Goal: Use online tool/utility: Utilize a website feature to perform a specific function

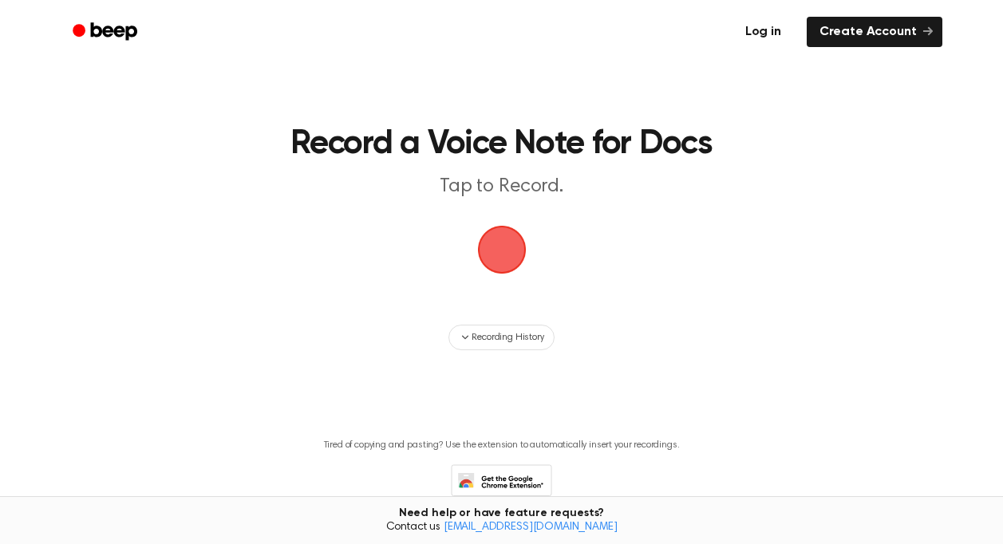
click at [773, 34] on link "Log in" at bounding box center [763, 32] width 68 height 37
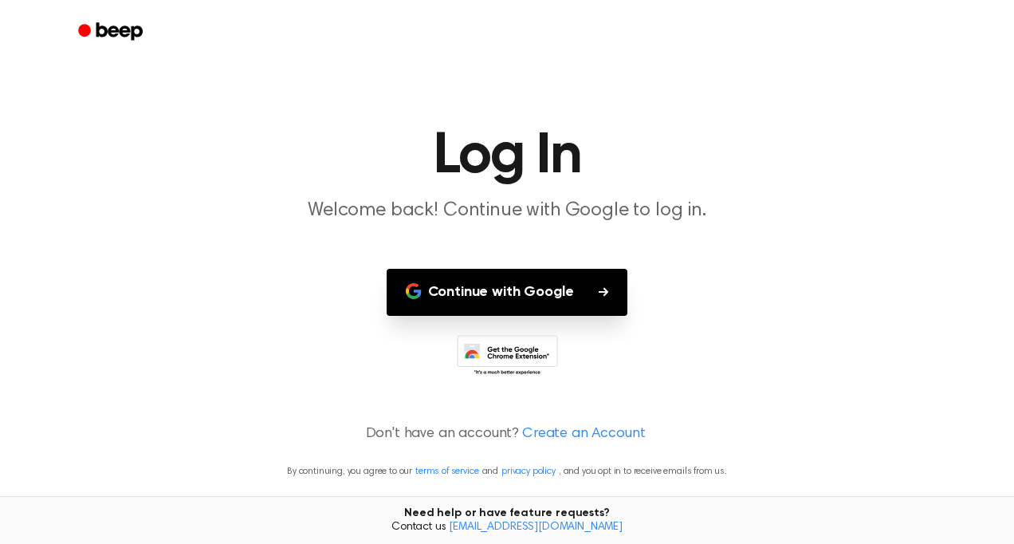
click at [513, 295] on button "Continue with Google" at bounding box center [508, 292] width 242 height 47
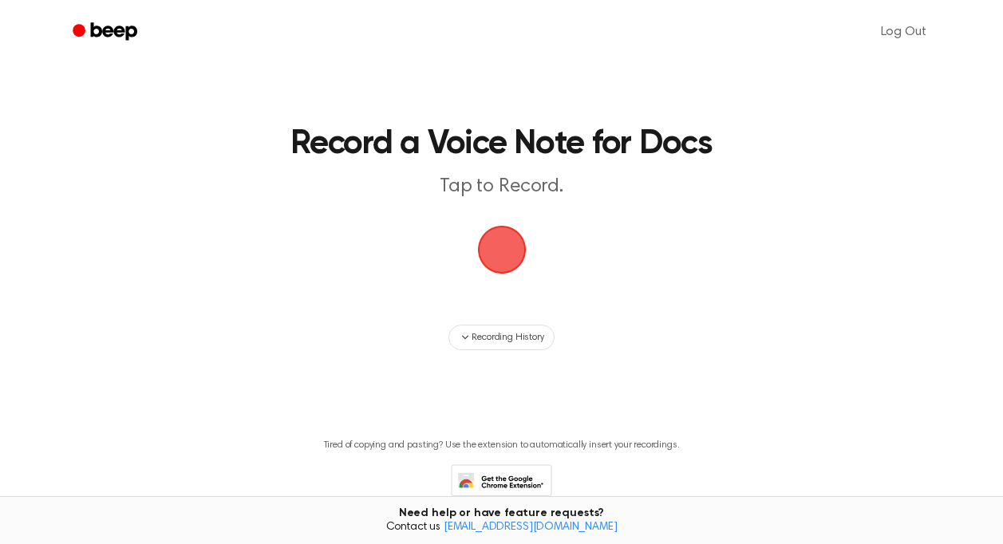
click at [501, 253] on span "button" at bounding box center [501, 249] width 45 height 45
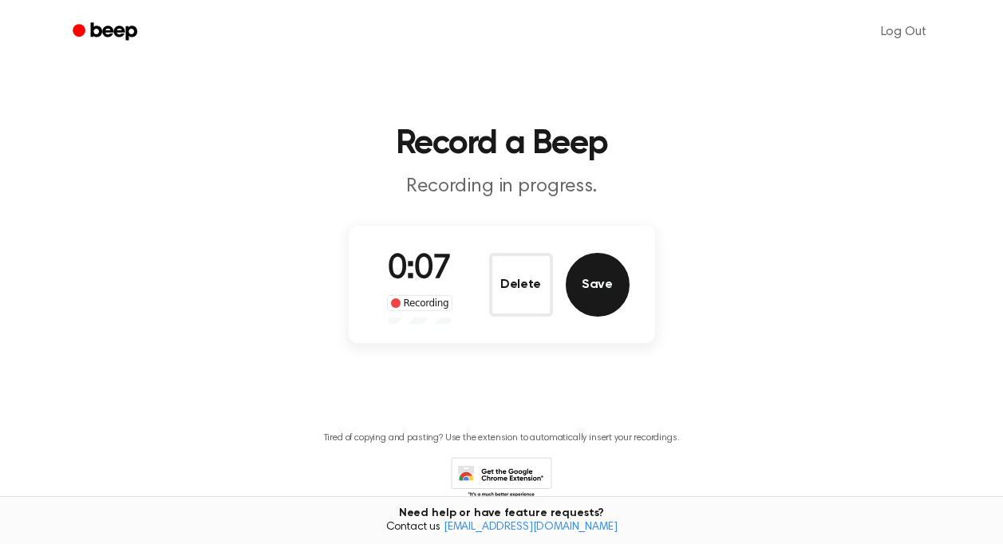
click at [602, 286] on button "Save" at bounding box center [597, 285] width 64 height 64
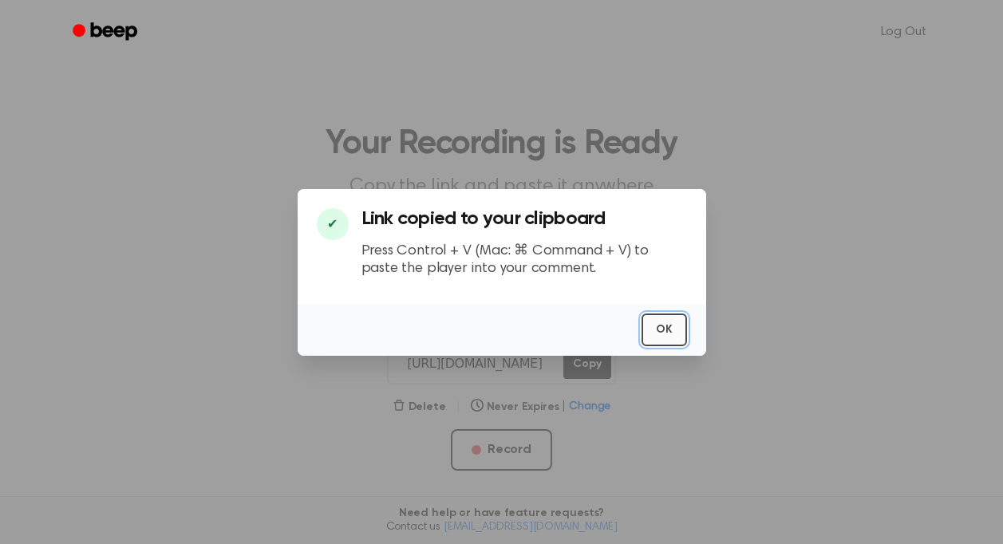
click at [654, 325] on button "OK" at bounding box center [663, 329] width 45 height 33
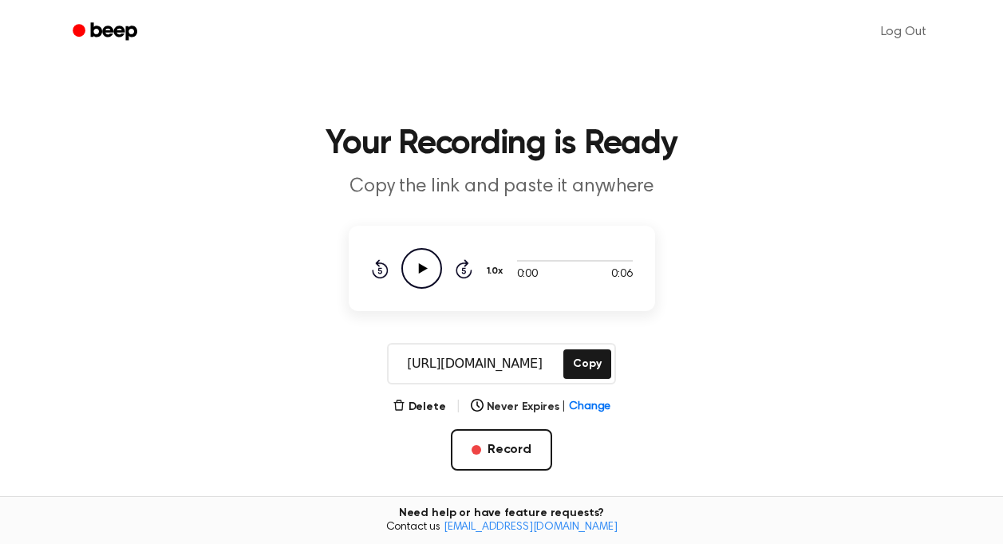
click at [424, 276] on icon "Play Audio" at bounding box center [421, 268] width 41 height 41
click at [595, 364] on button "Copy" at bounding box center [586, 364] width 47 height 30
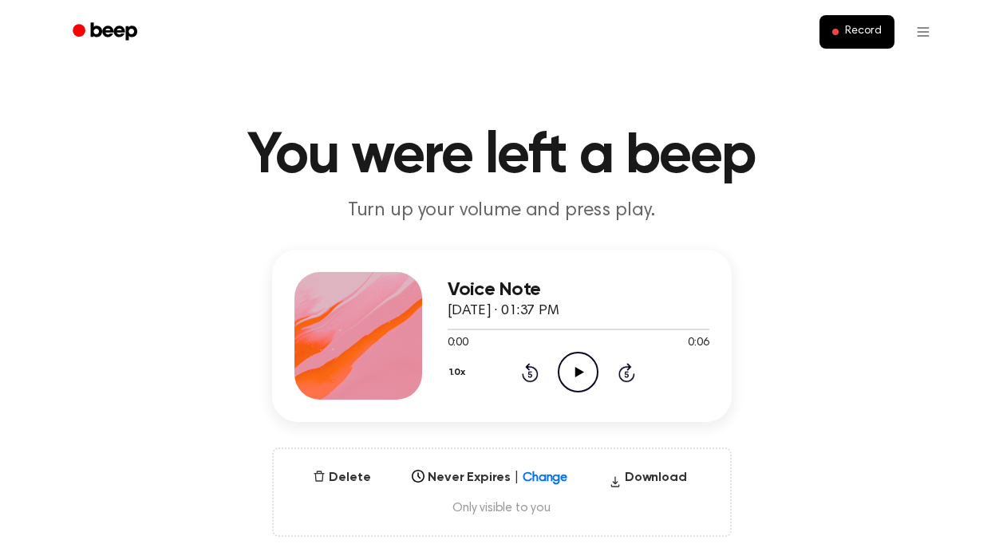
click at [577, 376] on icon "Play Audio" at bounding box center [577, 372] width 41 height 41
click at [870, 37] on span "Record" at bounding box center [863, 32] width 36 height 14
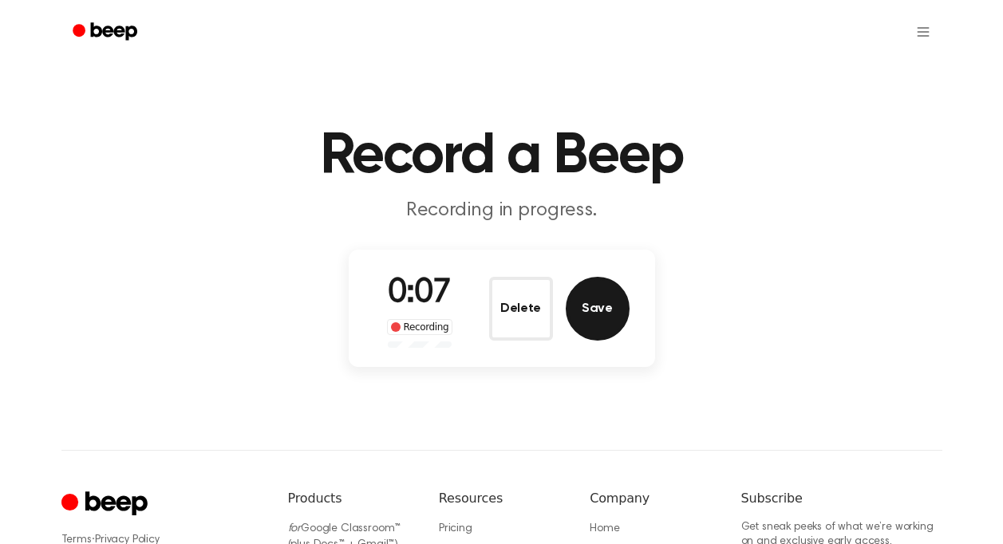
click at [598, 307] on button "Save" at bounding box center [597, 309] width 64 height 64
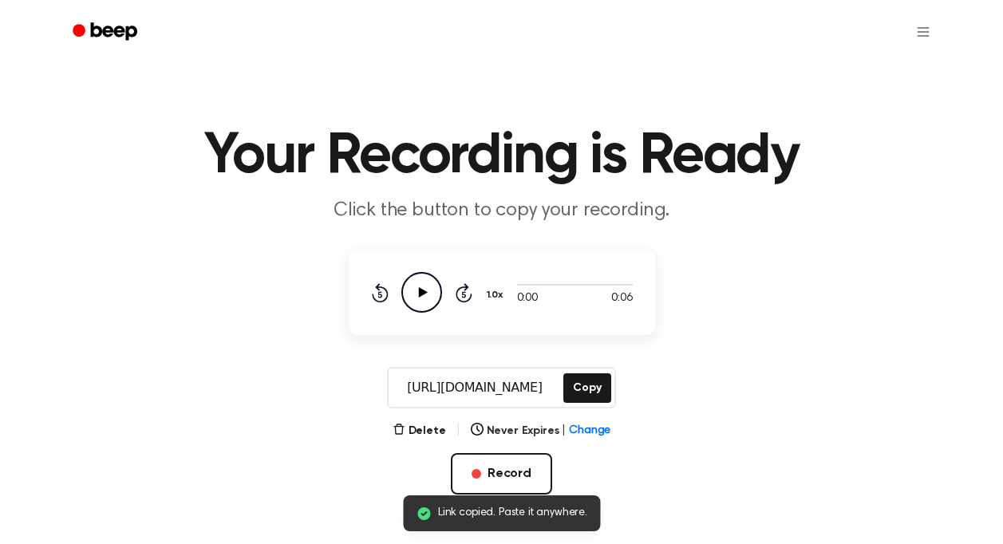
click at [428, 291] on icon "Play Audio" at bounding box center [421, 292] width 41 height 41
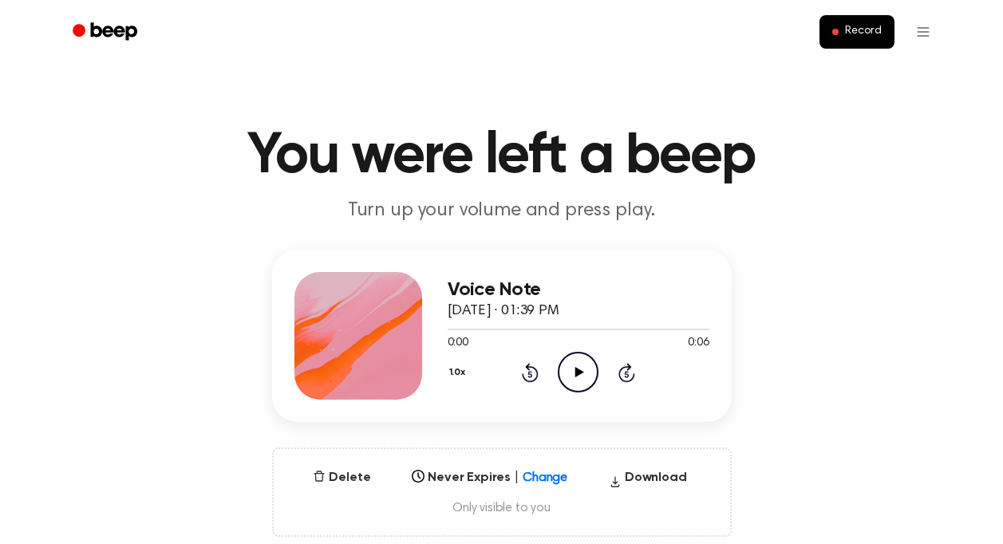
click at [571, 371] on icon "Play Audio" at bounding box center [577, 372] width 41 height 41
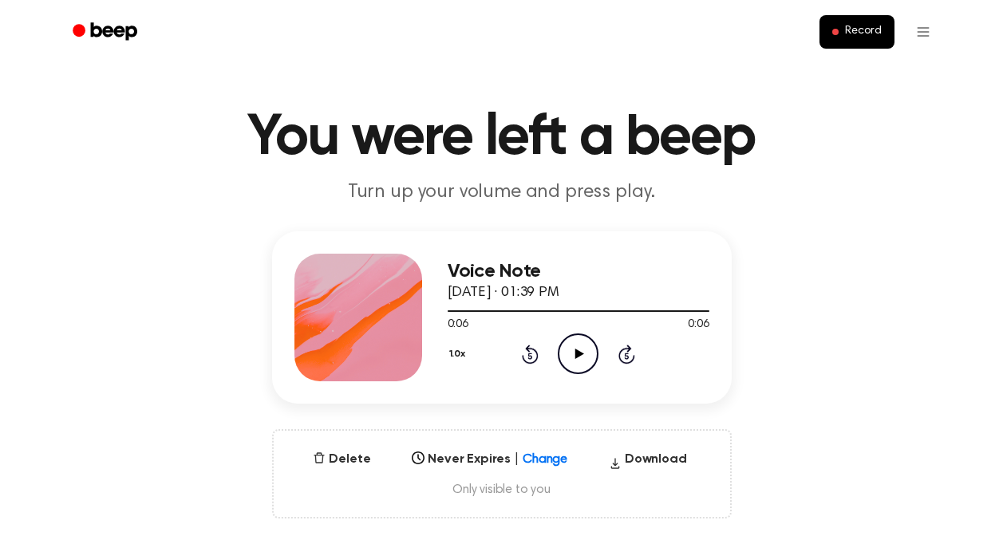
scroll to position [35, 0]
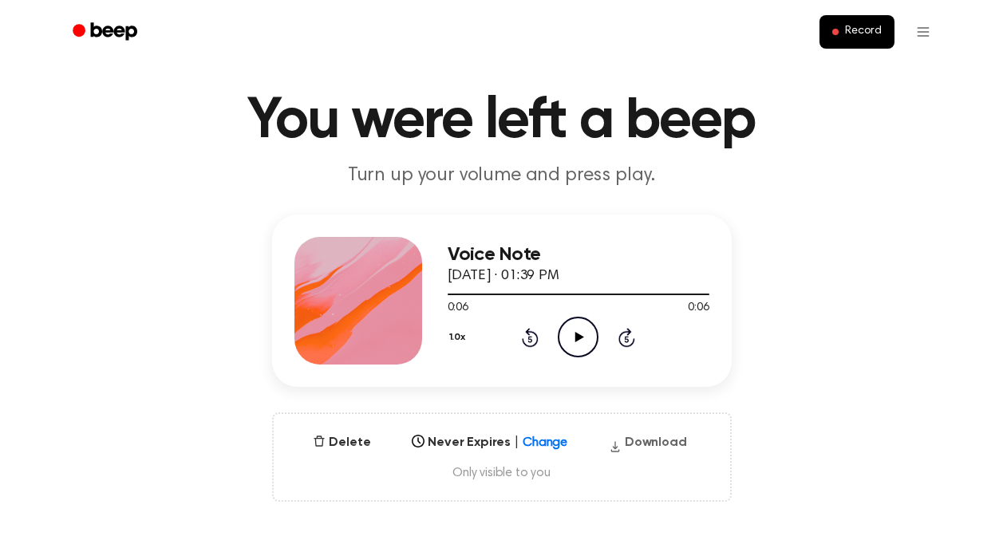
click at [616, 446] on icon "button" at bounding box center [615, 446] width 9 height 10
